Goal: Information Seeking & Learning: Learn about a topic

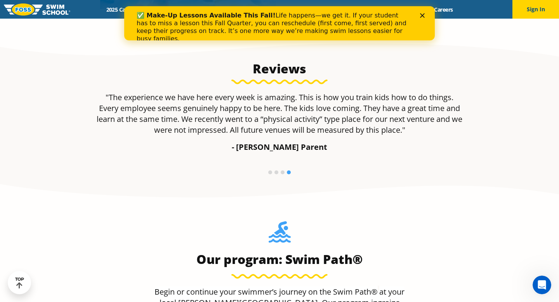
scroll to position [524, 0]
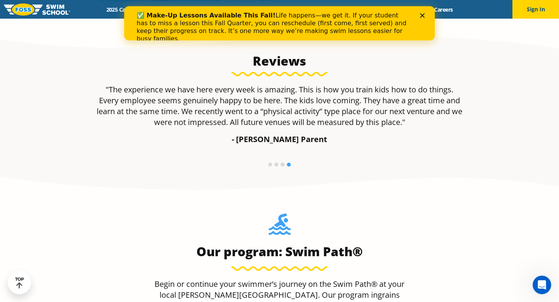
click at [424, 12] on div "✅ Make-Up Lessons Available This Fall! Life happens—we get it. If your student …" at bounding box center [279, 27] width 311 height 36
click at [423, 16] on icon "Close" at bounding box center [422, 15] width 5 height 5
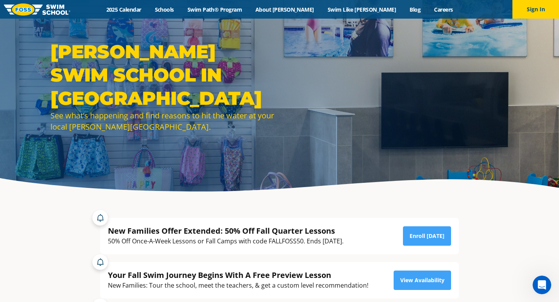
scroll to position [0, 0]
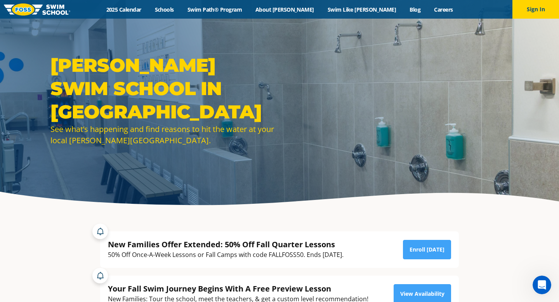
click at [165, 14] on div "Menu 2025 Calendar Schools Swim Path® Program About FOSS Swim Like Regan Blog C…" at bounding box center [279, 9] width 559 height 19
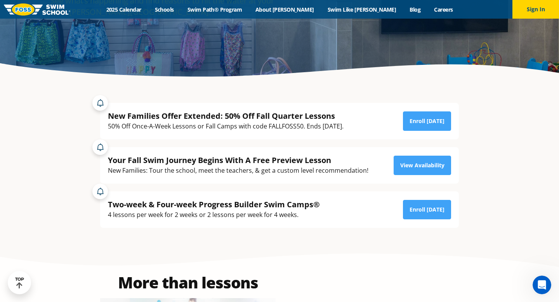
scroll to position [124, 0]
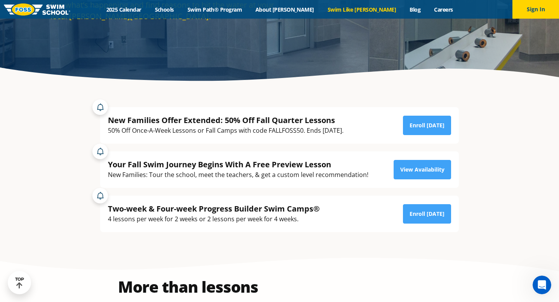
click at [353, 10] on link "Swim Like [PERSON_NAME]" at bounding box center [362, 9] width 82 height 7
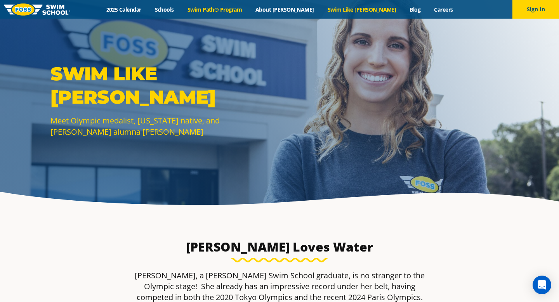
click at [235, 6] on link "Swim Path® Program" at bounding box center [215, 9] width 68 height 7
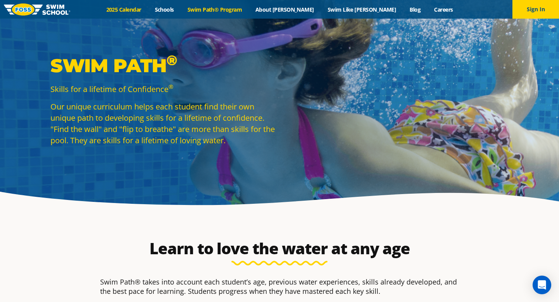
click at [148, 10] on link "2025 Calendar" at bounding box center [123, 9] width 49 height 7
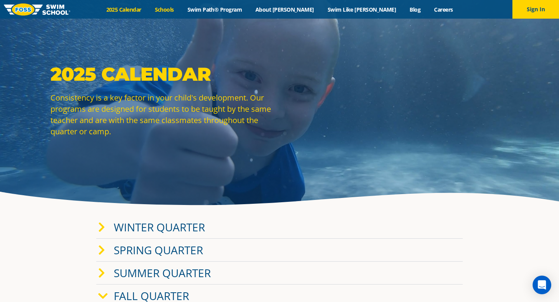
click at [181, 12] on link "Schools" at bounding box center [164, 9] width 33 height 7
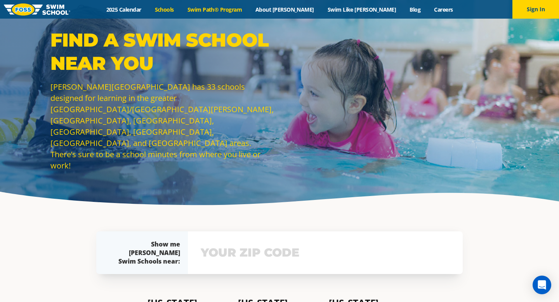
click at [248, 9] on link "Swim Path® Program" at bounding box center [215, 9] width 68 height 7
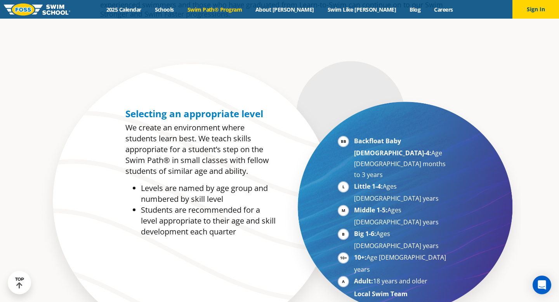
scroll to position [346, 0]
click at [308, 7] on link "About [PERSON_NAME]" at bounding box center [285, 9] width 72 height 7
